Goal: Task Accomplishment & Management: Manage account settings

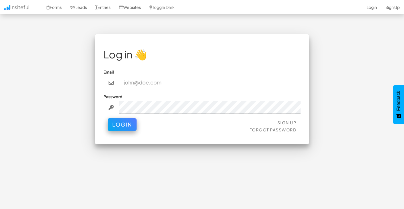
type input "[EMAIL_ADDRESS][DOMAIN_NAME]"
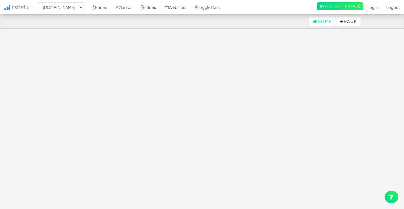
select select "2385"
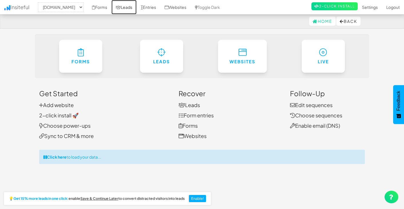
click at [121, 5] on icon at bounding box center [118, 7] width 5 height 4
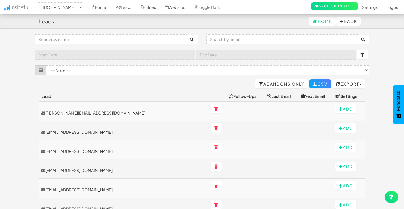
select select "2385"
click at [111, 6] on link "Forms" at bounding box center [100, 7] width 24 height 14
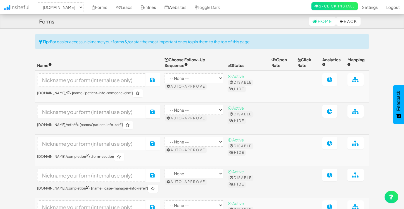
select select "2385"
click at [160, 8] on link "Entries" at bounding box center [149, 7] width 24 height 14
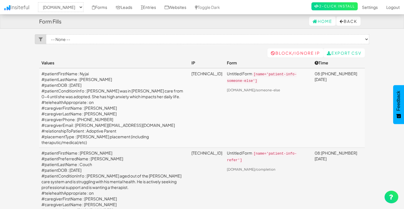
select select "2385"
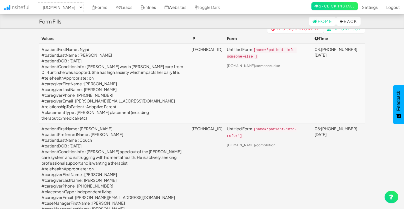
scroll to position [25, 0]
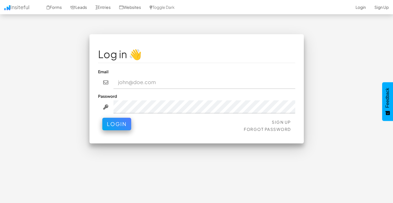
type input "admin@herenow.health"
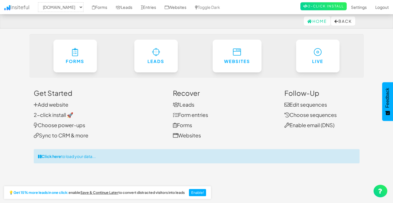
select select "2385"
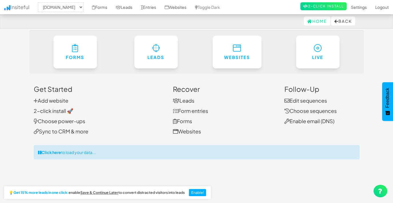
scroll to position [5, 0]
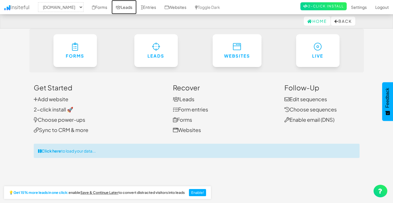
click at [137, 5] on link "Leads" at bounding box center [123, 7] width 25 height 14
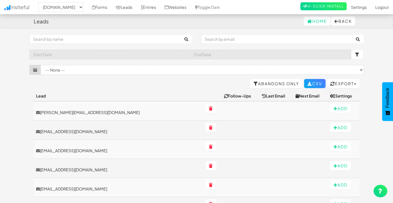
select select "2385"
click at [160, 4] on link "Entries" at bounding box center [149, 7] width 24 height 14
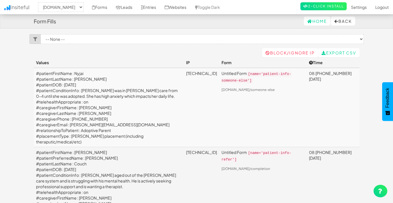
select select "2385"
click at [137, 117] on td "#patientFirstName : Nyjai #patientLastName : [PERSON_NAME] #patientDOB : [DATE]…" at bounding box center [109, 107] width 150 height 79
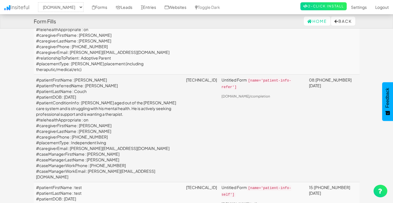
scroll to position [72, 0]
click at [219, 103] on td "108.45.77.190" at bounding box center [201, 129] width 35 height 108
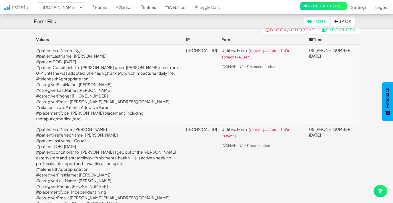
scroll to position [0, 0]
